Goal: Information Seeking & Learning: Understand process/instructions

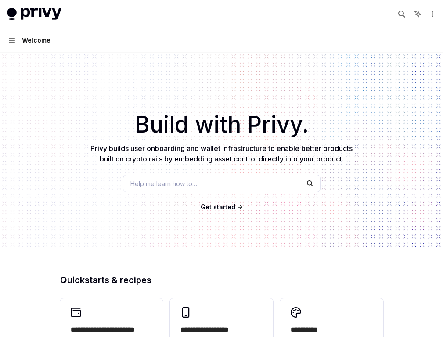
click at [0, 0] on button "Search... ⌘ K" at bounding box center [0, 0] width 0 height 0
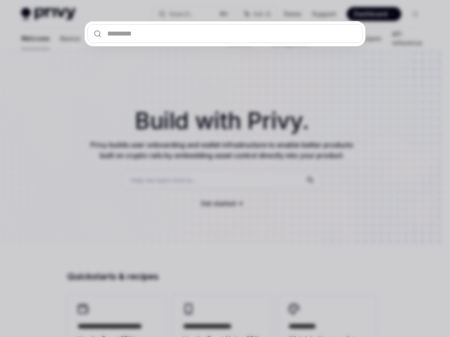
type input "**********"
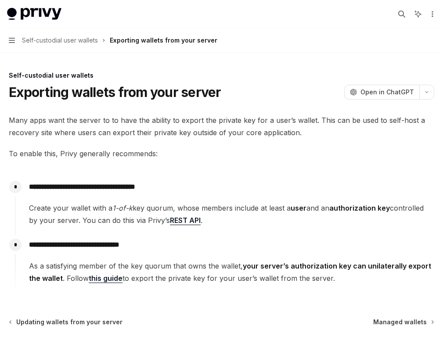
scroll to position [49, 0]
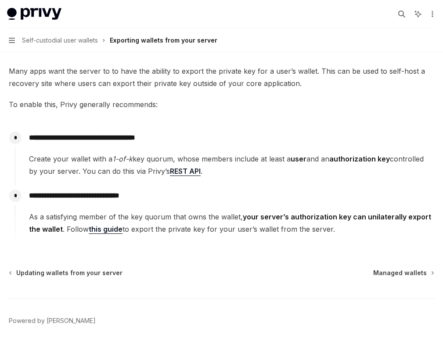
click at [123, 234] on link "this guide" at bounding box center [106, 229] width 34 height 9
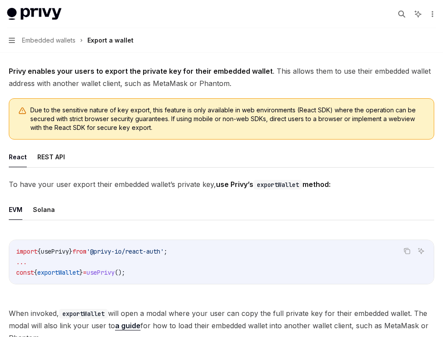
type textarea "*"
click at [0, 0] on button "Search... ⌘ K" at bounding box center [0, 0] width 0 height 0
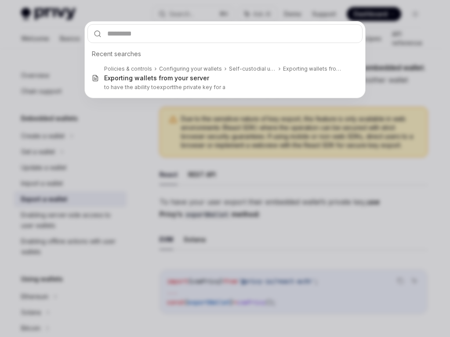
type input "**********"
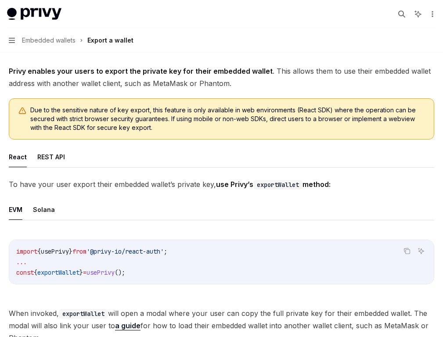
click at [65, 167] on button "REST API" at bounding box center [51, 157] width 28 height 21
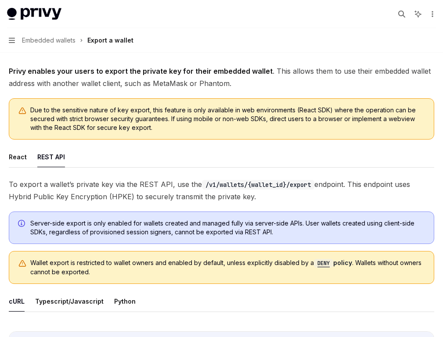
click at [0, 0] on link "User management" at bounding box center [0, 0] width 0 height 0
type textarea "*"
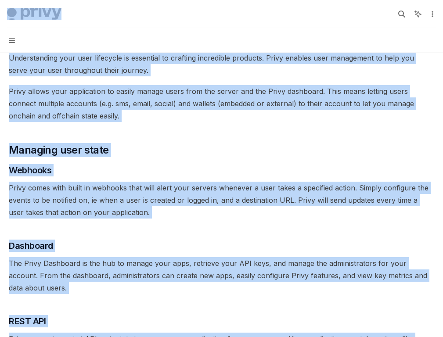
click at [0, 0] on button "Search... ⌘ K" at bounding box center [0, 0] width 0 height 0
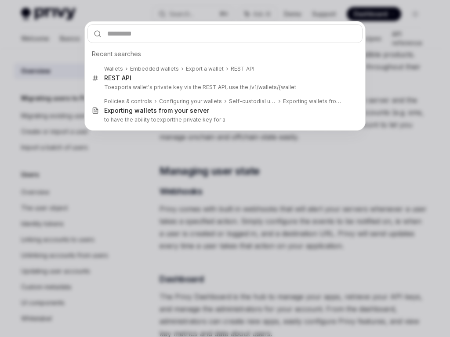
type input "**********"
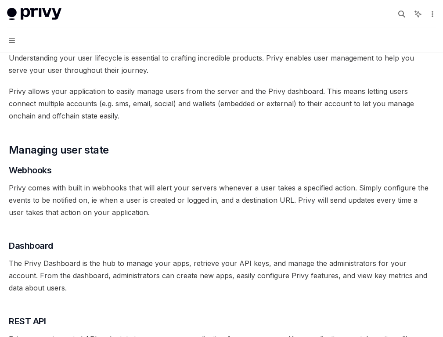
scroll to position [160, 0]
click at [0, 0] on div "Deleting users" at bounding box center [0, 0] width 0 height 0
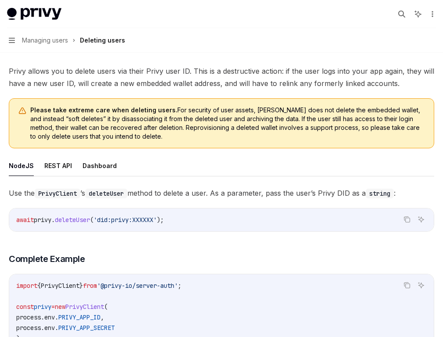
click at [0, 0] on link "API reference" at bounding box center [0, 0] width 0 height 0
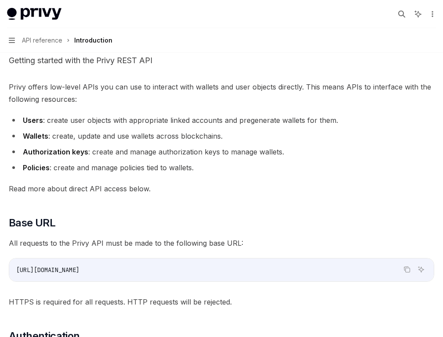
click at [0, 0] on div "Export wallet" at bounding box center [0, 0] width 0 height 0
type textarea "*"
